Goal: Download file/media

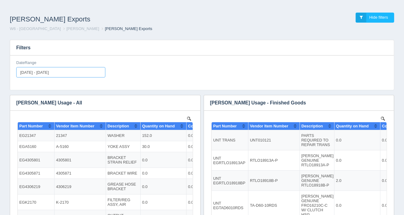
type input "[DATE]"
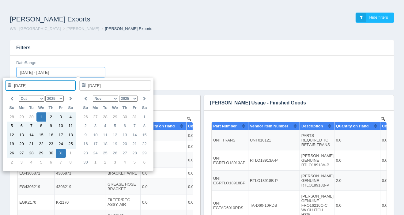
click at [76, 71] on input "[DATE] - [DATE]" at bounding box center [60, 72] width 89 height 10
type input "[DATE]"
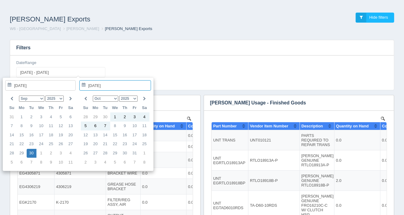
type input "[DATE]"
type input "[DATE] - [DATE]"
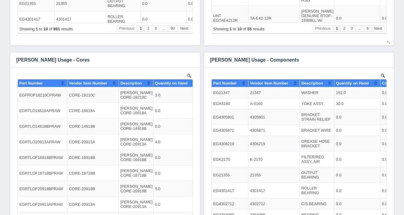
scroll to position [255, 0]
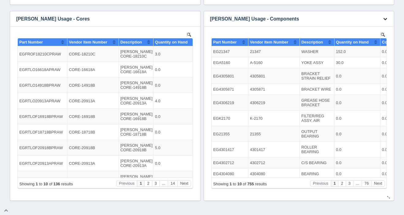
click at [384, 18] on icon "button" at bounding box center [385, 19] width 4 height 4
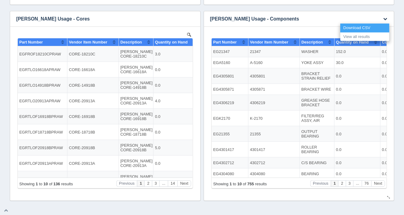
click at [367, 28] on link "Download CSV" at bounding box center [364, 28] width 49 height 9
